Goal: Task Accomplishment & Management: Manage account settings

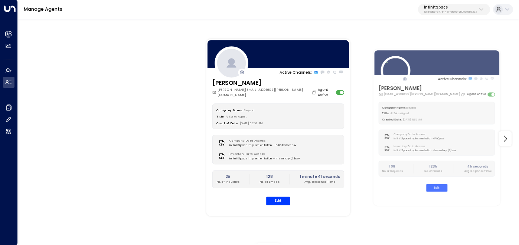
click at [454, 5] on p "infinitSpace" at bounding box center [450, 7] width 53 height 4
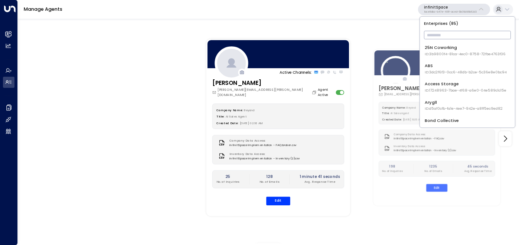
click at [440, 31] on input "text" at bounding box center [467, 35] width 87 height 12
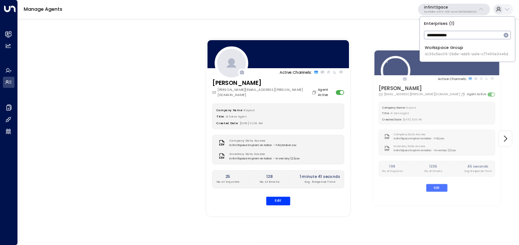
type input "**********"
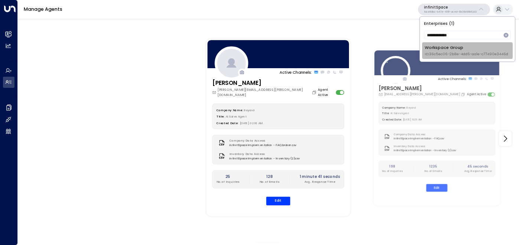
click at [448, 50] on div "Workspace Group ID: 36c5ec06-2b8e-4dd6-aa1e-c77490e3446d" at bounding box center [467, 51] width 84 height 12
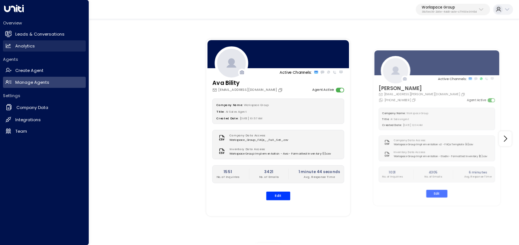
click at [30, 45] on h2 "Analytics" at bounding box center [25, 46] width 20 height 6
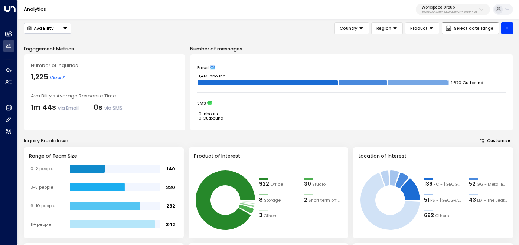
click at [461, 27] on span "Select date range" at bounding box center [473, 28] width 39 height 5
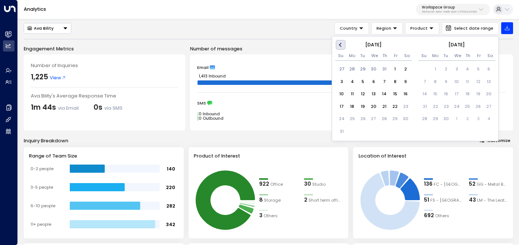
click at [340, 46] on button "Previous Month" at bounding box center [341, 45] width 10 height 10
click at [360, 71] on div "1" at bounding box center [362, 69] width 11 height 11
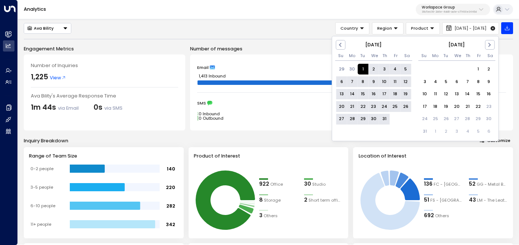
click at [383, 118] on div "31" at bounding box center [384, 119] width 11 height 11
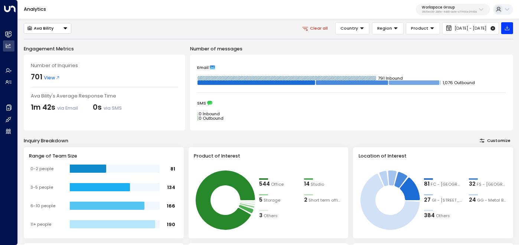
click at [62, 28] on button "Ava Bility" at bounding box center [48, 28] width 48 height 11
click at [55, 49] on li "[PERSON_NAME]" at bounding box center [47, 51] width 47 height 11
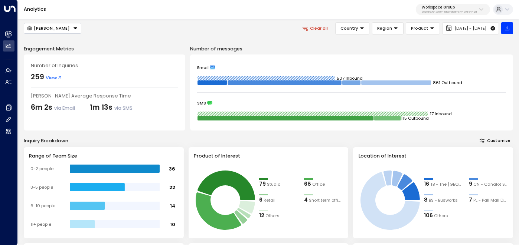
click at [59, 26] on div "[PERSON_NAME]" at bounding box center [48, 28] width 43 height 5
click at [49, 36] on li "Ava Bility" at bounding box center [52, 40] width 57 height 11
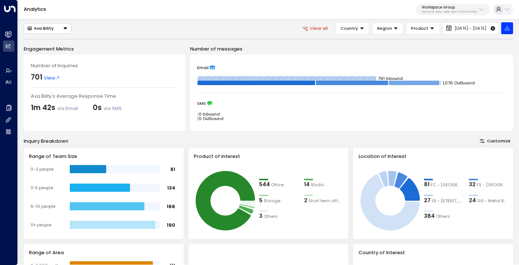
click at [448, 13] on p "36c5ec06-2b8e-4dd6-aa1e-c77490e3446d" at bounding box center [449, 11] width 55 height 3
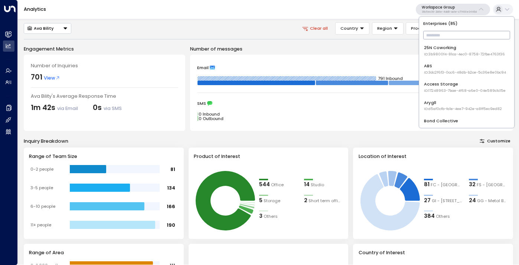
click at [447, 34] on input "text" at bounding box center [466, 35] width 87 height 12
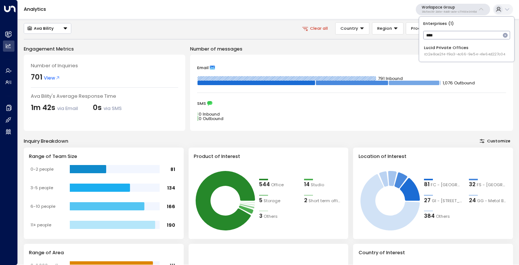
type input "****"
click at [447, 50] on div "Lucid Private Offices ID: 2e8ce2f4-f9a3-4c66-9e54-41e64d227c04" at bounding box center [464, 51] width 81 height 12
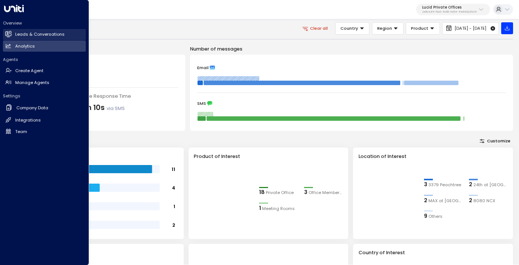
click at [33, 33] on h2 "Leads & Conversations" at bounding box center [39, 34] width 49 height 6
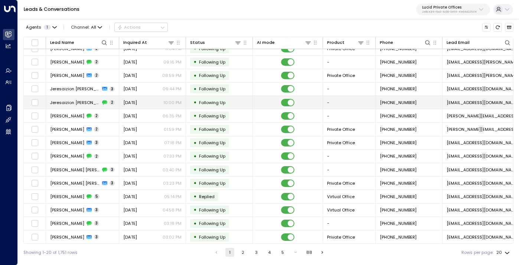
scroll to position [76, 0]
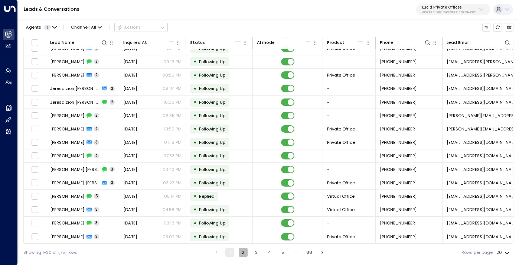
click at [242, 245] on button "2" at bounding box center [243, 252] width 9 height 9
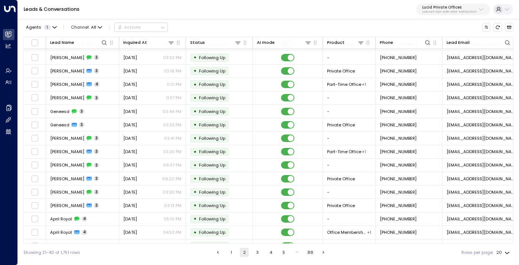
scroll to position [76, 0]
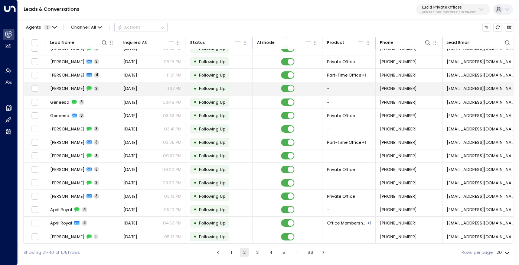
click at [151, 88] on div "[DATE] 11:37 PM" at bounding box center [152, 88] width 58 height 6
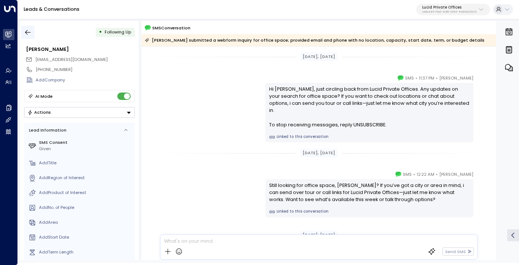
click at [29, 33] on icon "button" at bounding box center [27, 32] width 7 height 7
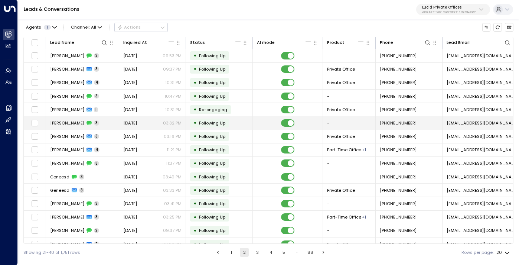
click at [137, 122] on span "[DATE]" at bounding box center [130, 123] width 14 height 6
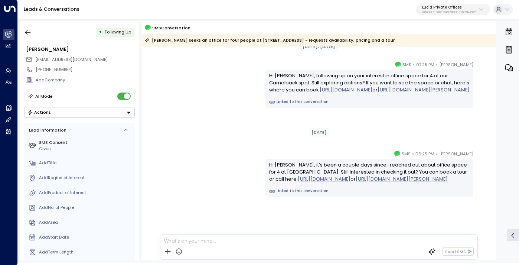
scroll to position [127, 0]
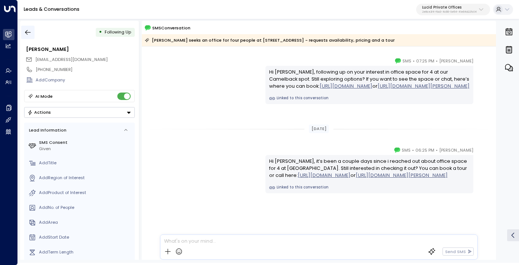
click at [28, 32] on icon "button" at bounding box center [28, 32] width 6 height 5
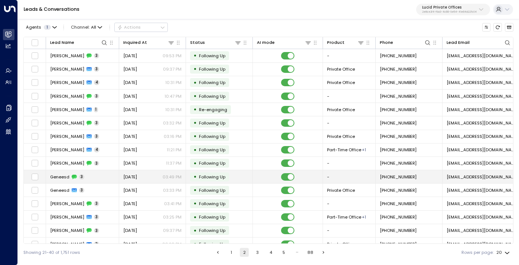
click at [137, 174] on span "[DATE]" at bounding box center [130, 177] width 14 height 6
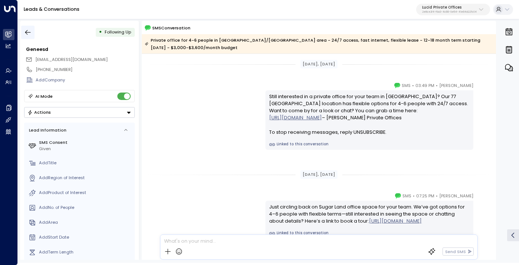
click at [30, 33] on icon "button" at bounding box center [27, 32] width 7 height 7
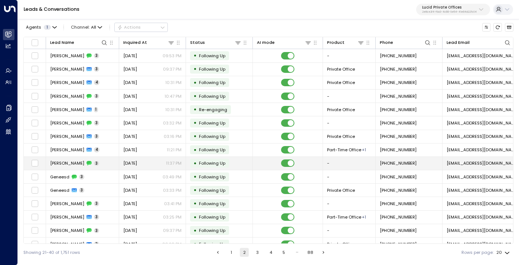
click at [130, 163] on span "[DATE]" at bounding box center [130, 163] width 14 height 6
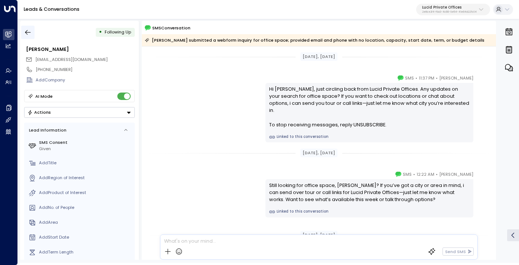
click at [28, 30] on icon "button" at bounding box center [27, 32] width 7 height 7
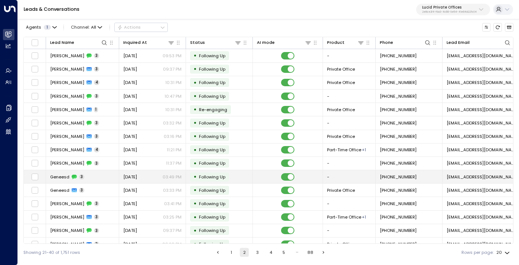
scroll to position [12, 0]
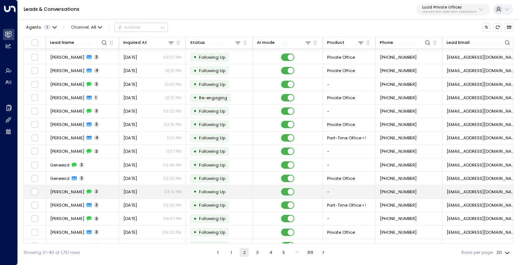
click at [112, 192] on td "[PERSON_NAME] 3" at bounding box center [82, 191] width 73 height 13
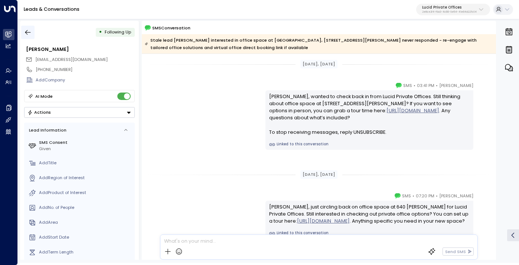
click at [27, 32] on icon "button" at bounding box center [28, 32] width 6 height 5
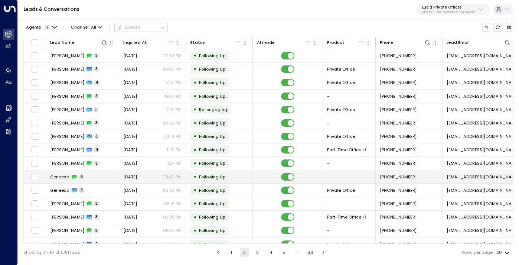
click at [105, 177] on td "Geneesd 3" at bounding box center [82, 176] width 73 height 13
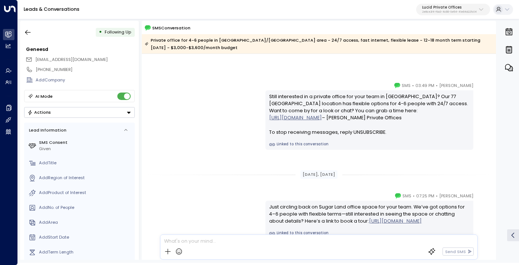
scroll to position [128, 0]
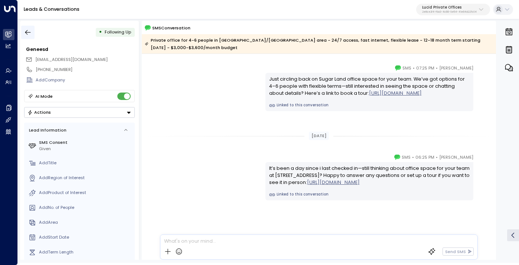
click at [30, 26] on button "button" at bounding box center [27, 32] width 13 height 13
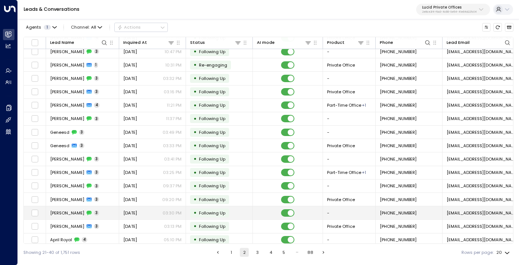
scroll to position [48, 0]
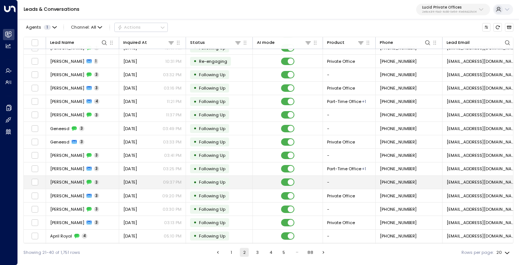
click at [107, 183] on td "[PERSON_NAME] 3" at bounding box center [82, 182] width 73 height 13
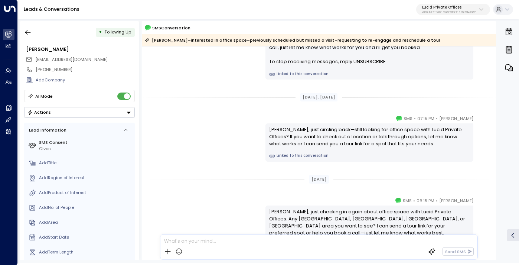
scroll to position [20, 0]
